Goal: Transaction & Acquisition: Purchase product/service

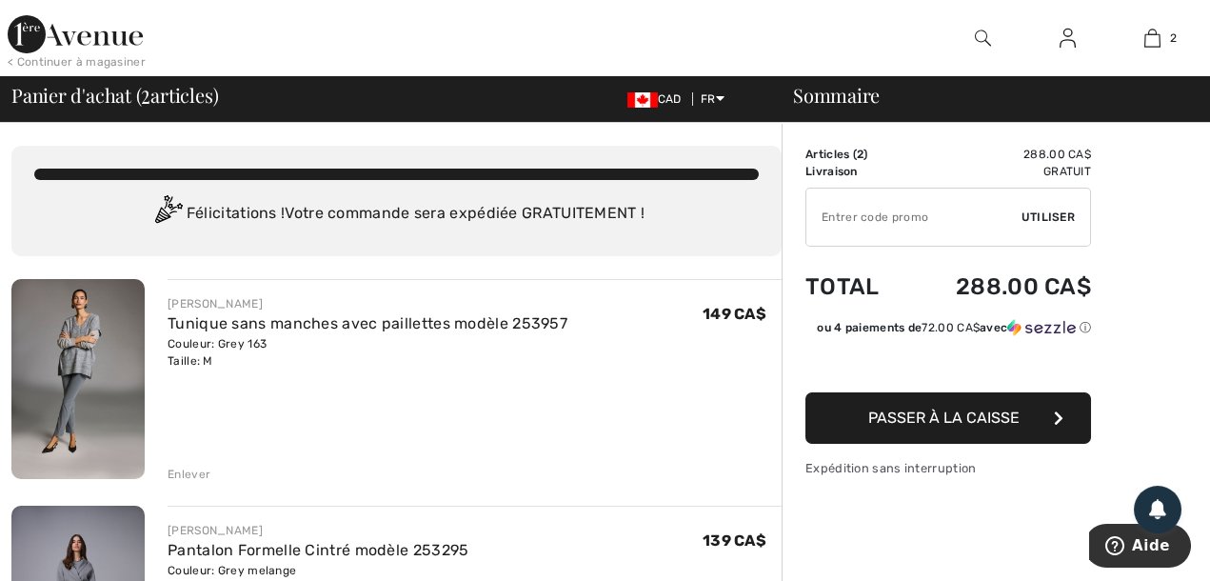
click at [79, 335] on img at bounding box center [77, 379] width 133 height 200
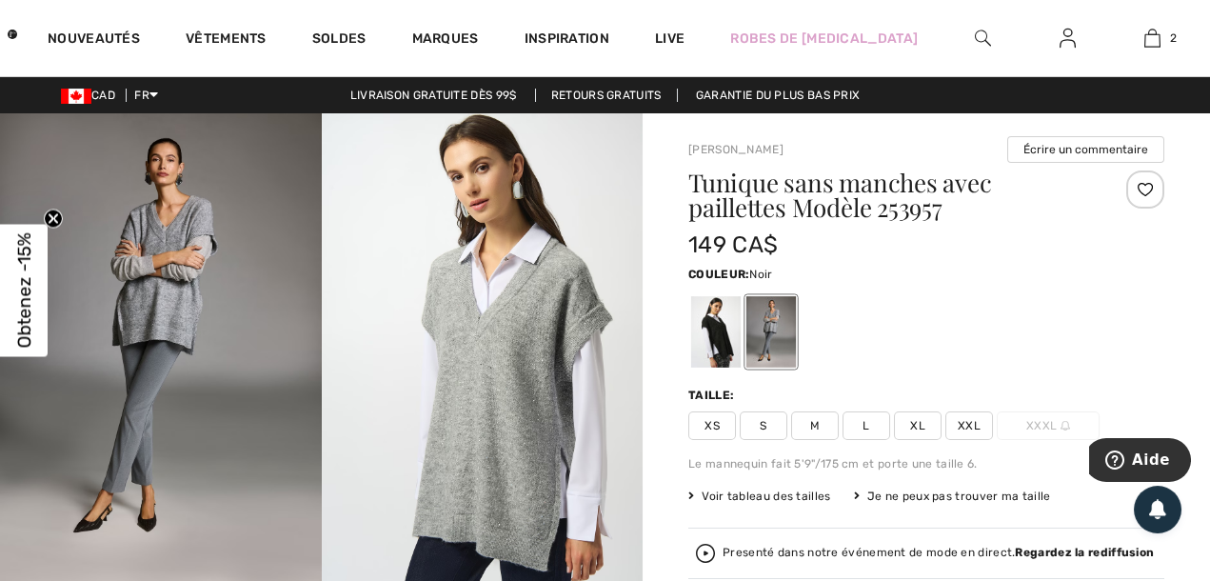
click at [706, 333] on div at bounding box center [715, 331] width 49 height 71
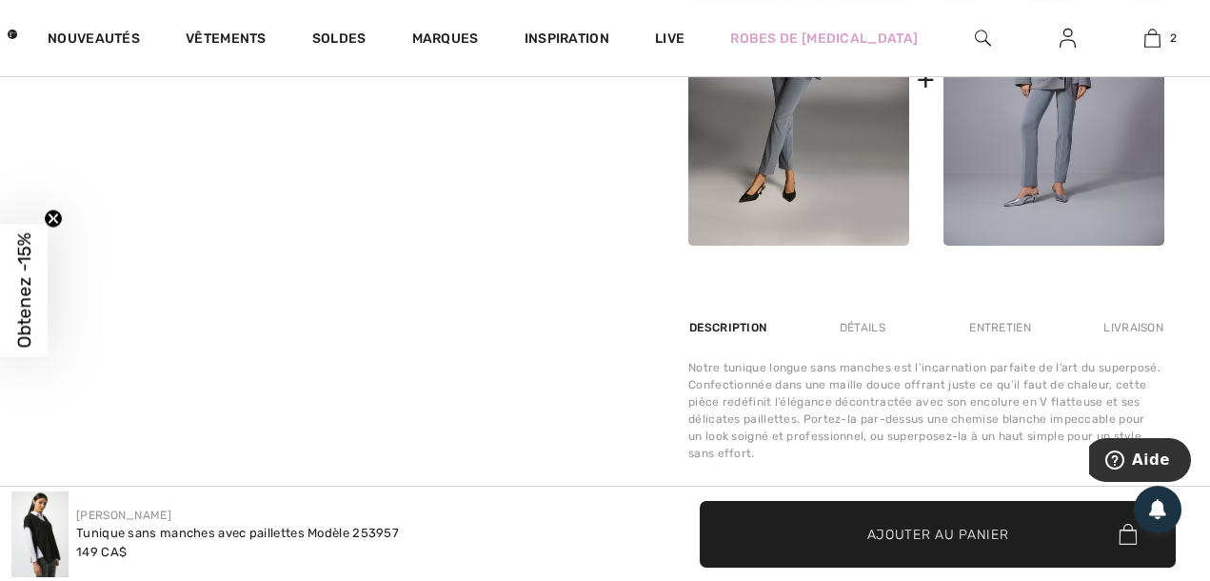
scroll to position [1008, 0]
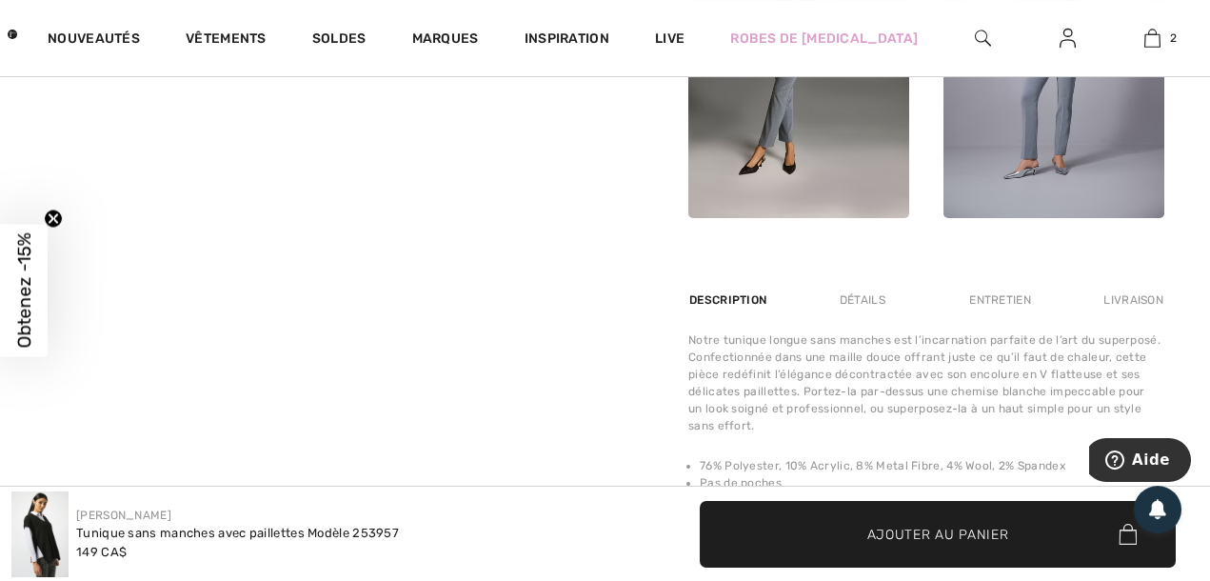
click at [30, 548] on img at bounding box center [39, 534] width 57 height 86
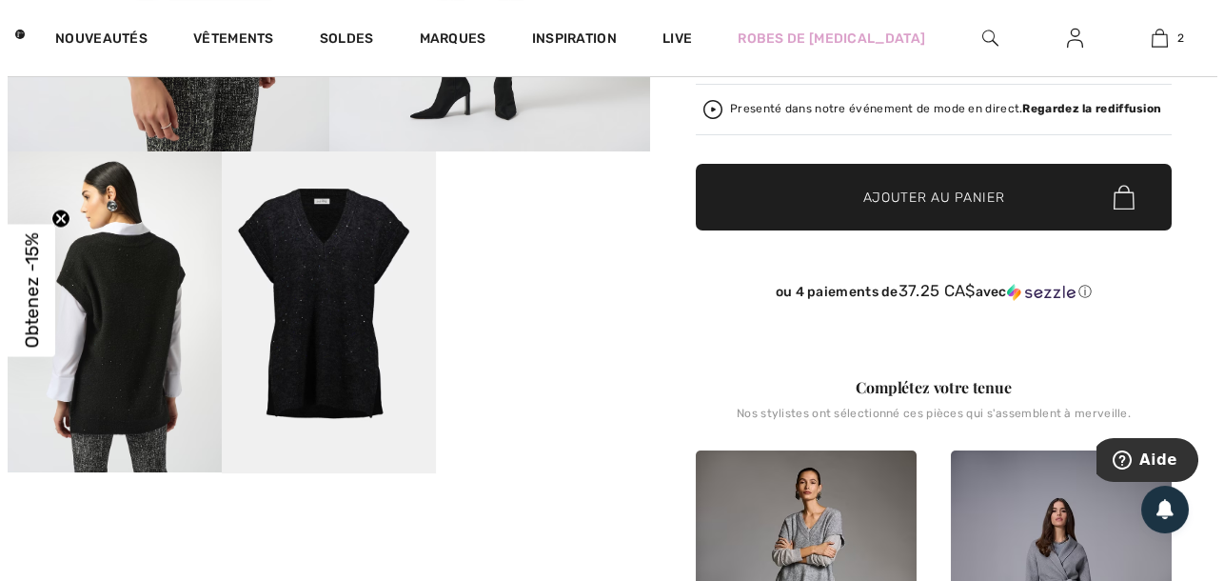
scroll to position [477, 0]
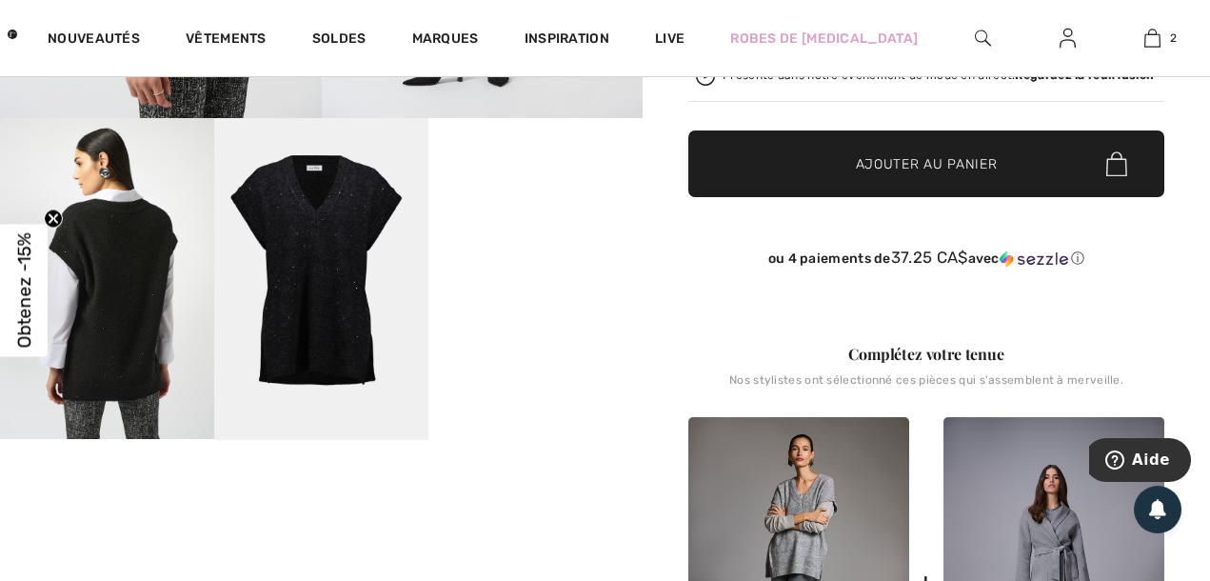
click at [91, 380] on img at bounding box center [107, 278] width 214 height 321
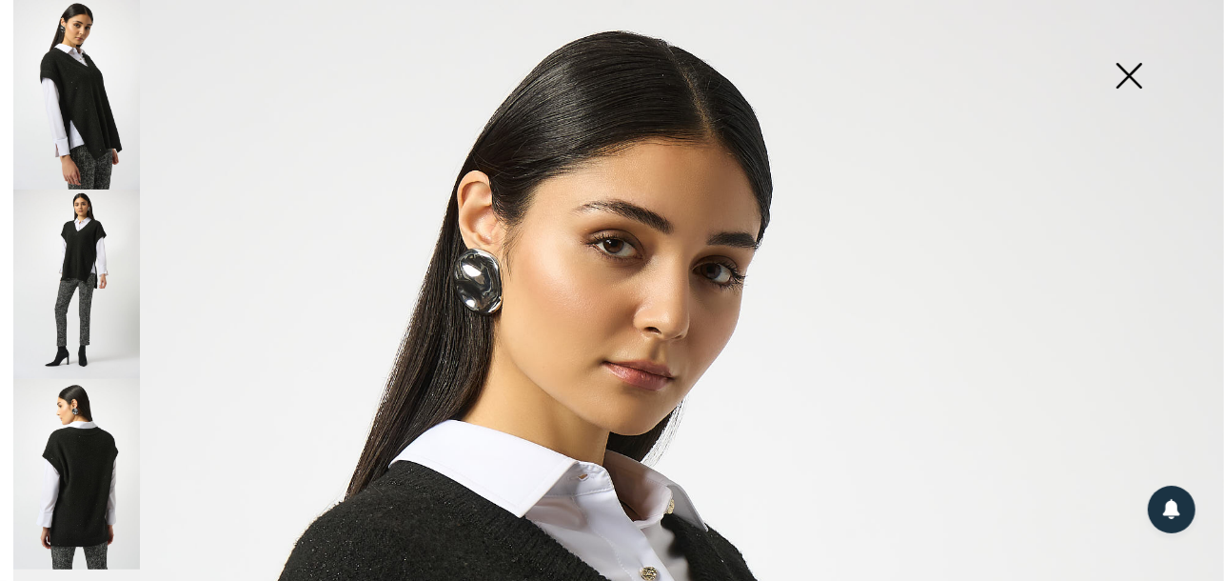
click at [62, 291] on img at bounding box center [76, 283] width 127 height 189
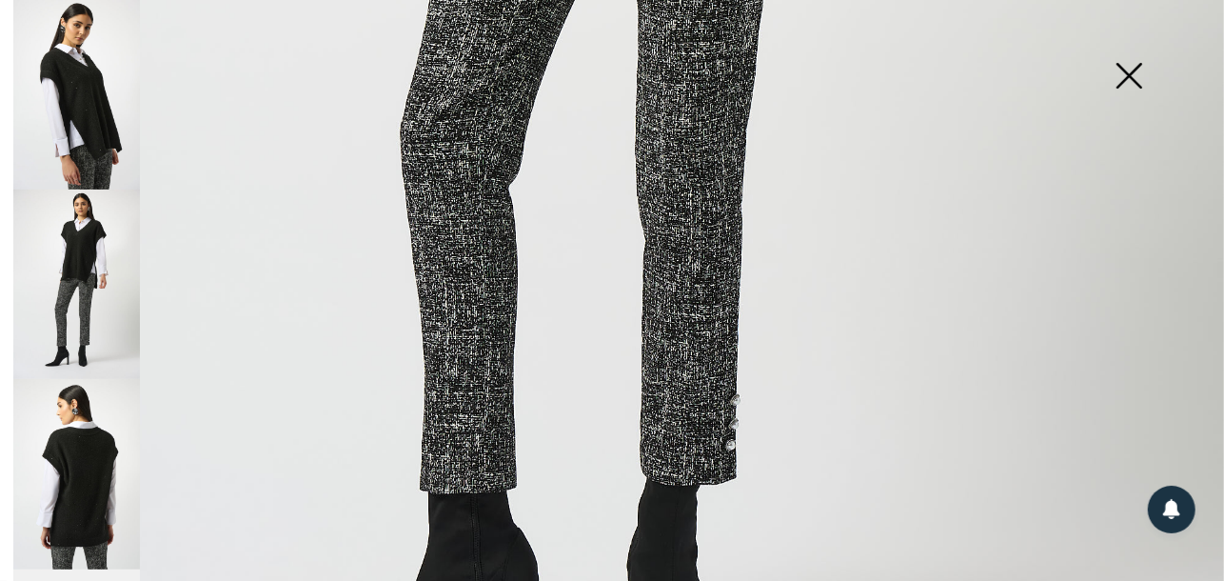
scroll to position [1036, 0]
